Goal: Transaction & Acquisition: Purchase product/service

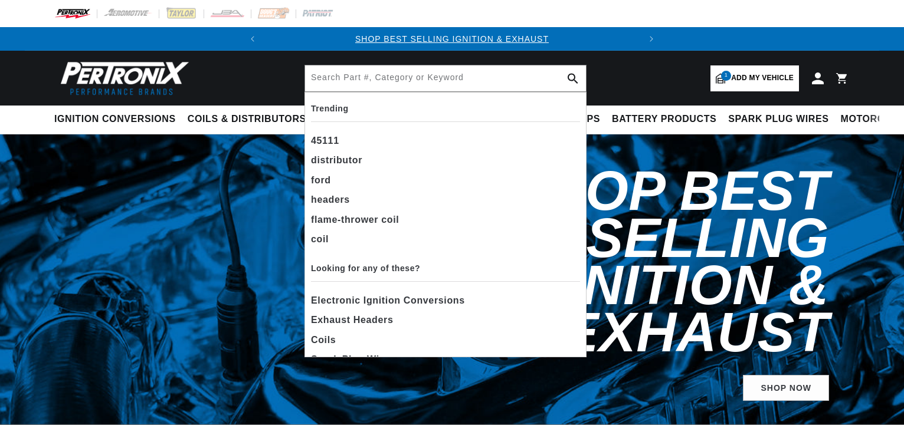
select select "1985"
select select "Dodge"
select select "Diplomat"
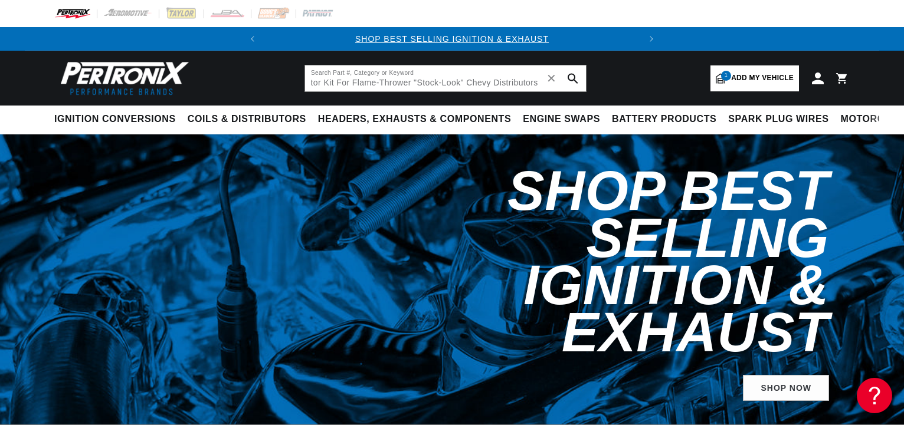
scroll to position [0, 230]
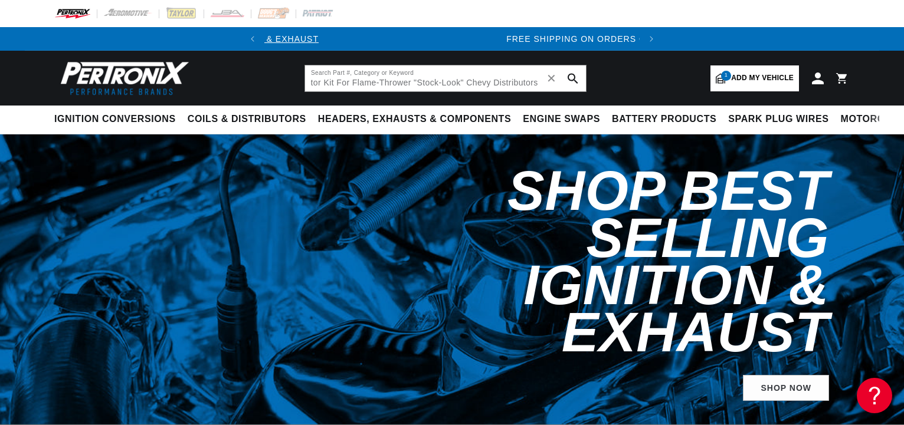
type input "Pertronix Replacement Cap And Rotor Kit For Flame-Thrower "Stock-Look" Chevy Di…"
click at [575, 78] on use "search button" at bounding box center [573, 78] width 10 height 10
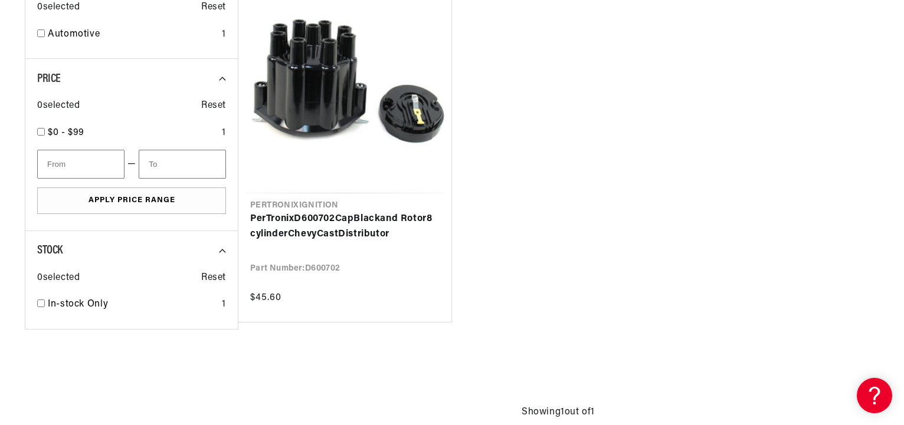
scroll to position [0, 358]
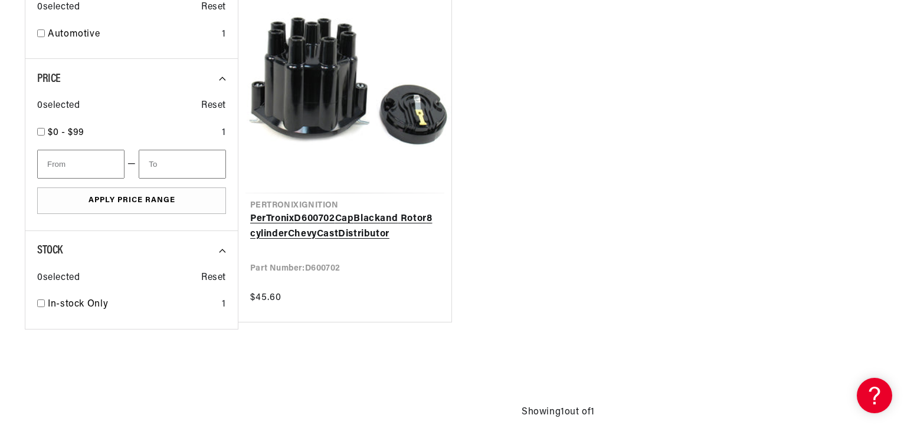
click at [250, 218] on link "PerTronix D600702 Cap Black and Rotor 8 cylinder Chevy Cast Distributor" at bounding box center [344, 227] width 189 height 30
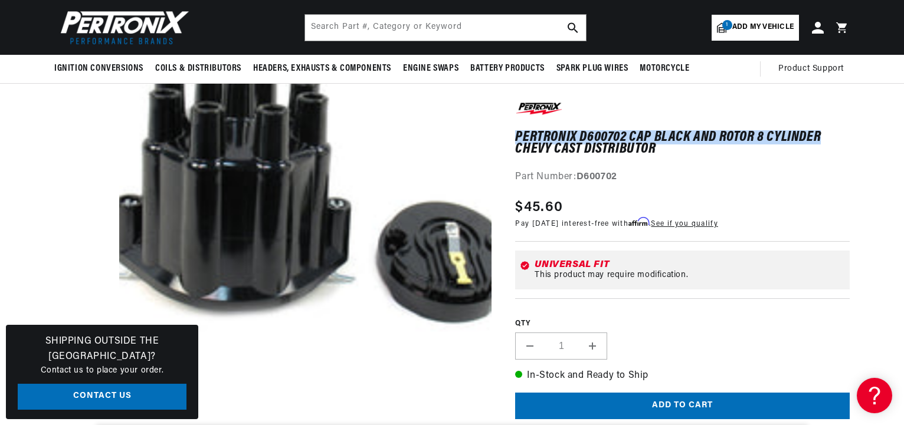
drag, startPoint x: 517, startPoint y: 133, endPoint x: 821, endPoint y: 136, distance: 304.5
click at [821, 136] on h1 "PerTronix D600702 Cap Black and Rotor 8 cylinder Chevy Cast Distributor" at bounding box center [682, 144] width 335 height 24
copy h1 "PerTronix D600702 Cap Black and Rotor 8 cylinder"
